Goal: Find specific page/section

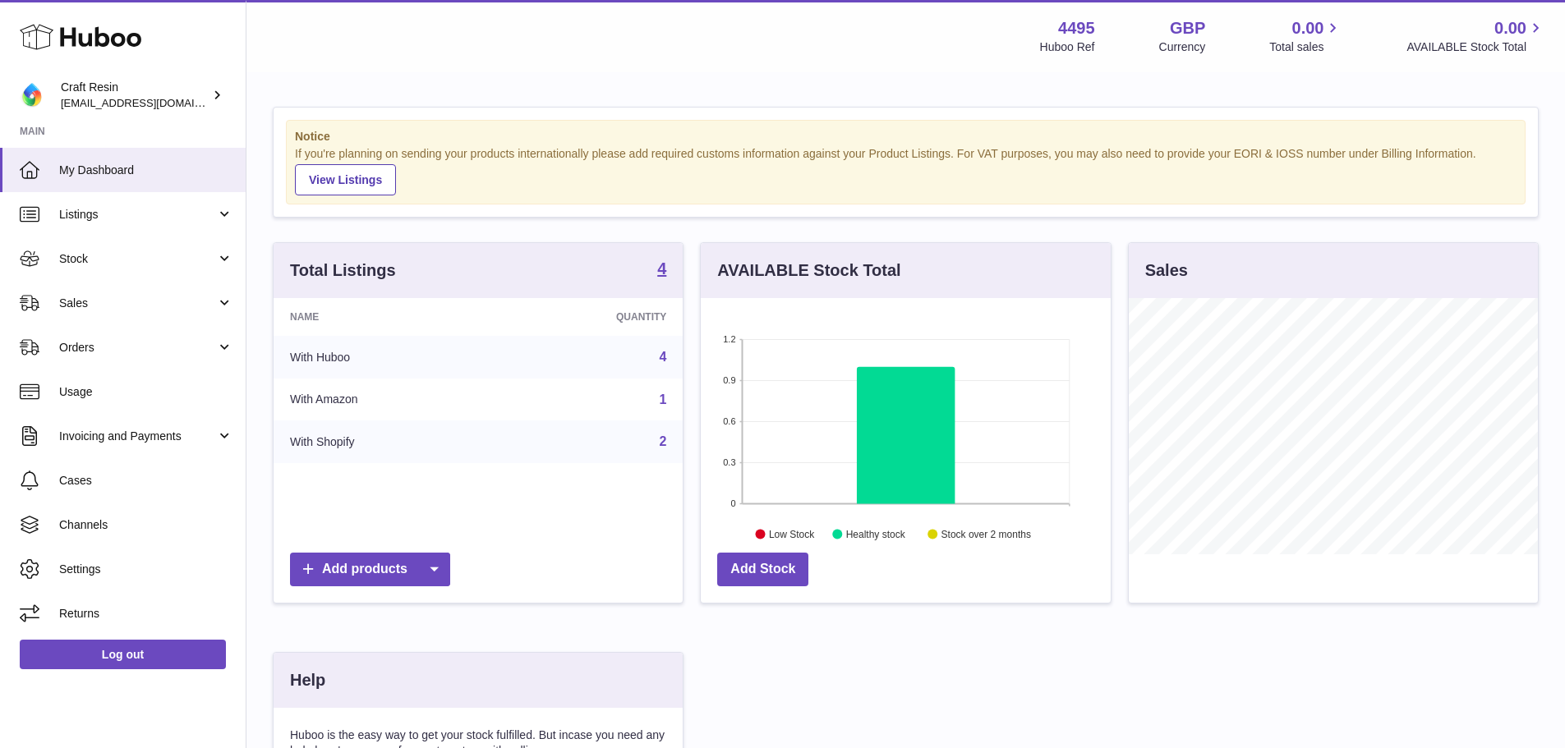
scroll to position [256, 410]
click at [213, 306] on span "Sales" at bounding box center [137, 304] width 157 height 16
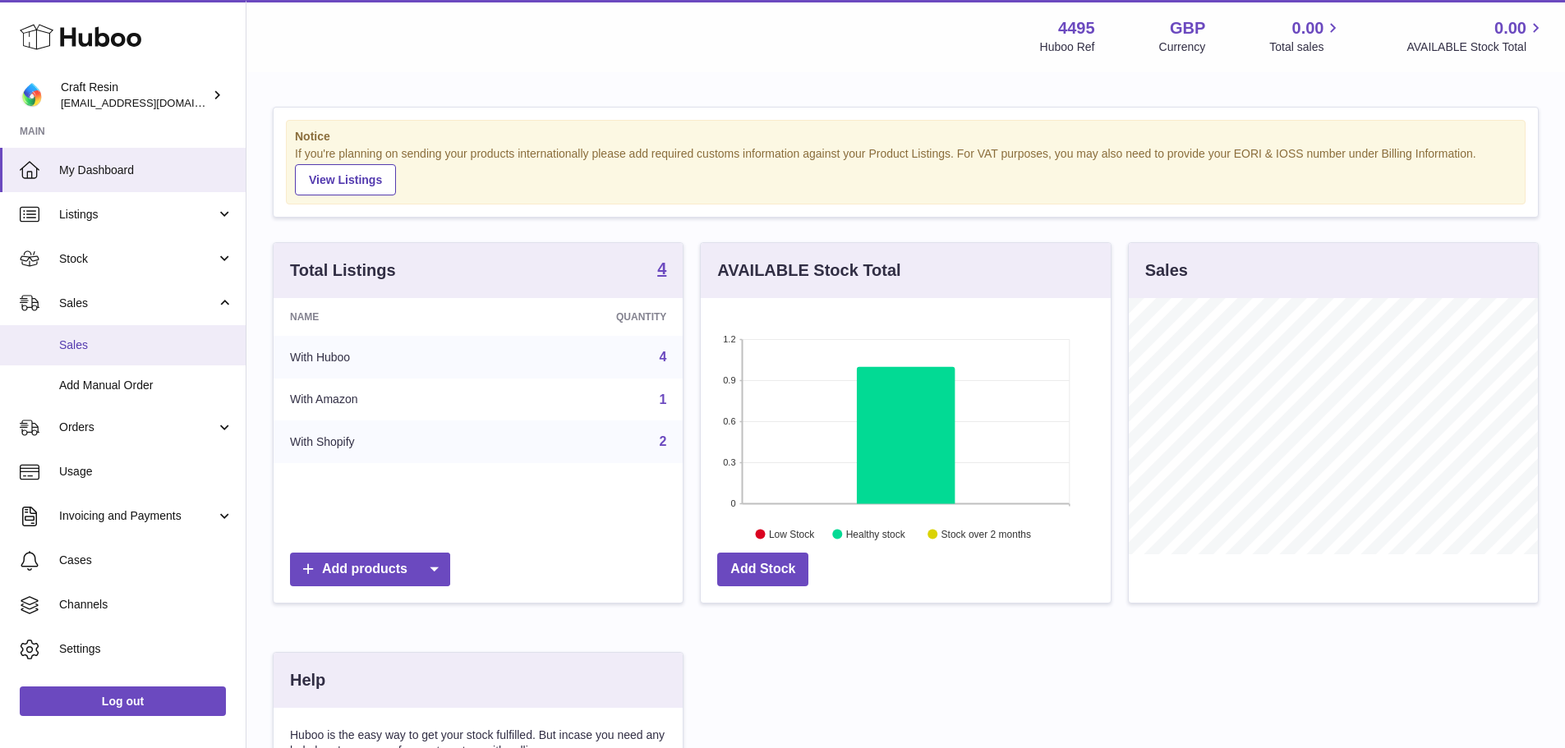
click at [114, 333] on link "Sales" at bounding box center [123, 345] width 246 height 40
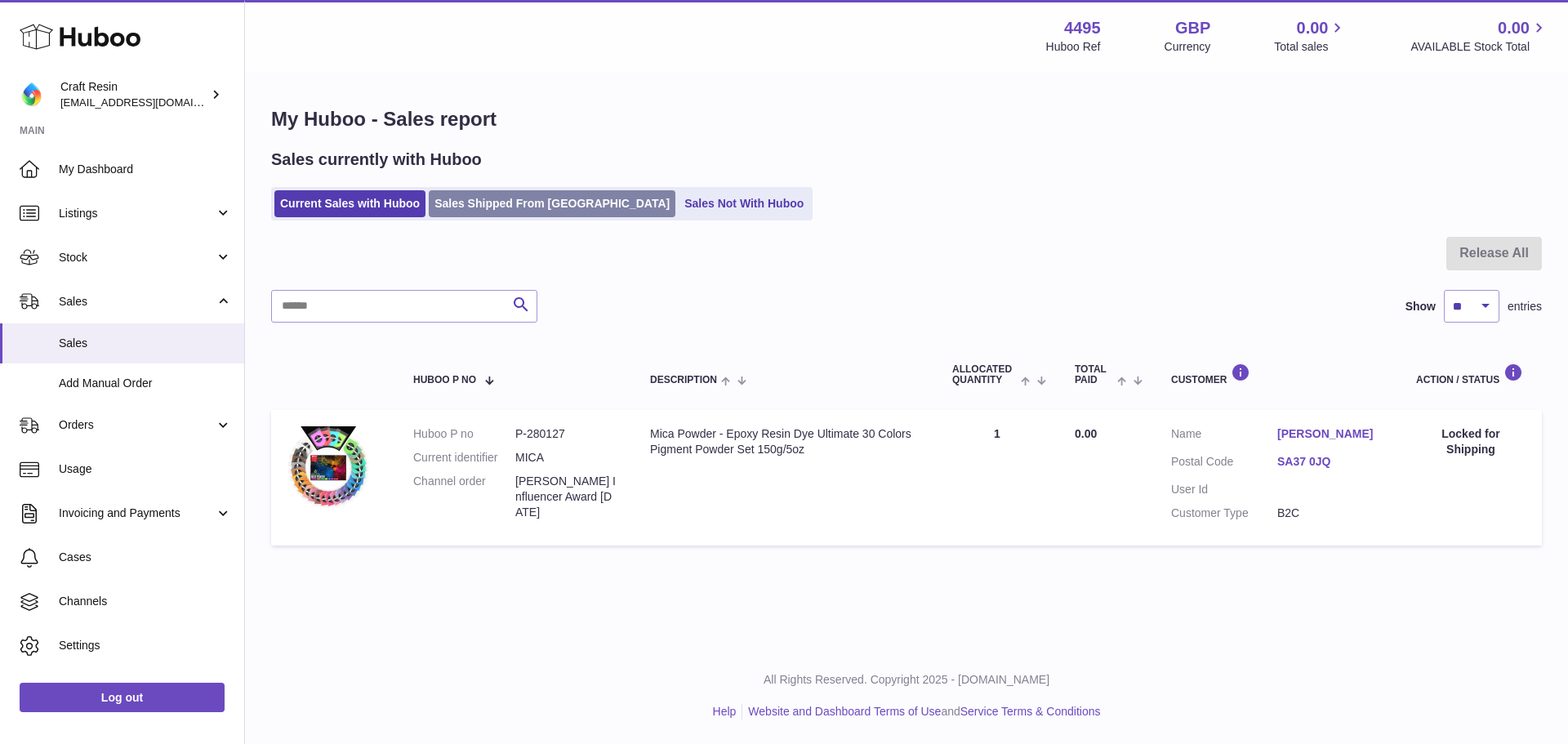
click at [511, 199] on link "Sales Shipped From [GEOGRAPHIC_DATA]" at bounding box center [552, 203] width 247 height 27
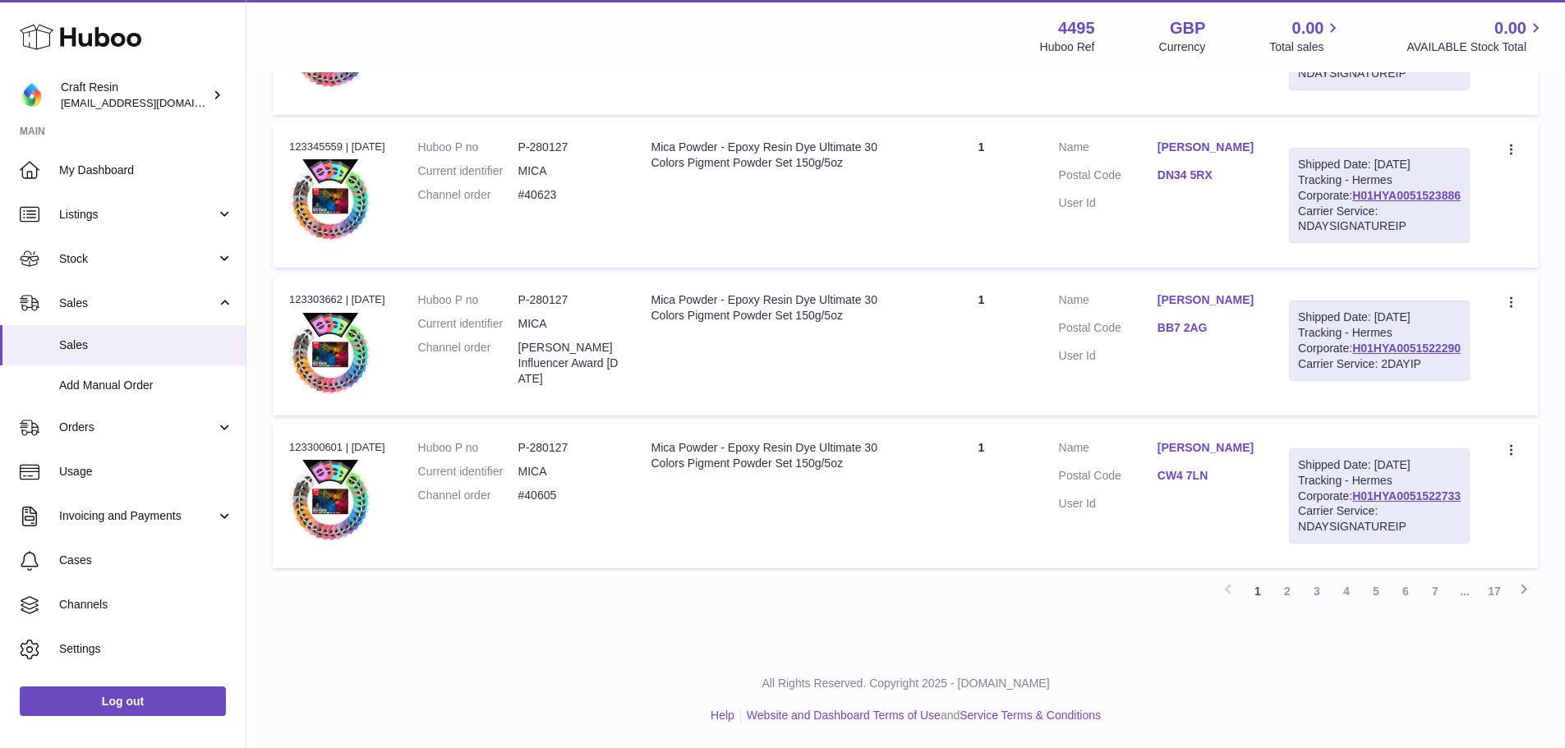
scroll to position [1623, 0]
click at [1289, 593] on link "2" at bounding box center [1287, 592] width 30 height 30
